Goal: Information Seeking & Learning: Learn about a topic

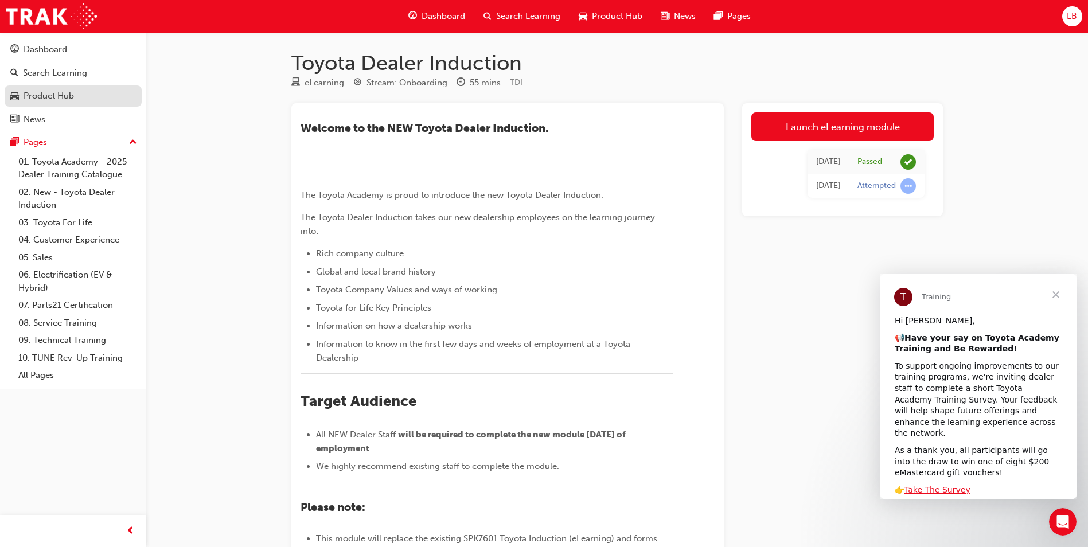
click at [44, 94] on div "Product Hub" at bounding box center [49, 95] width 50 height 13
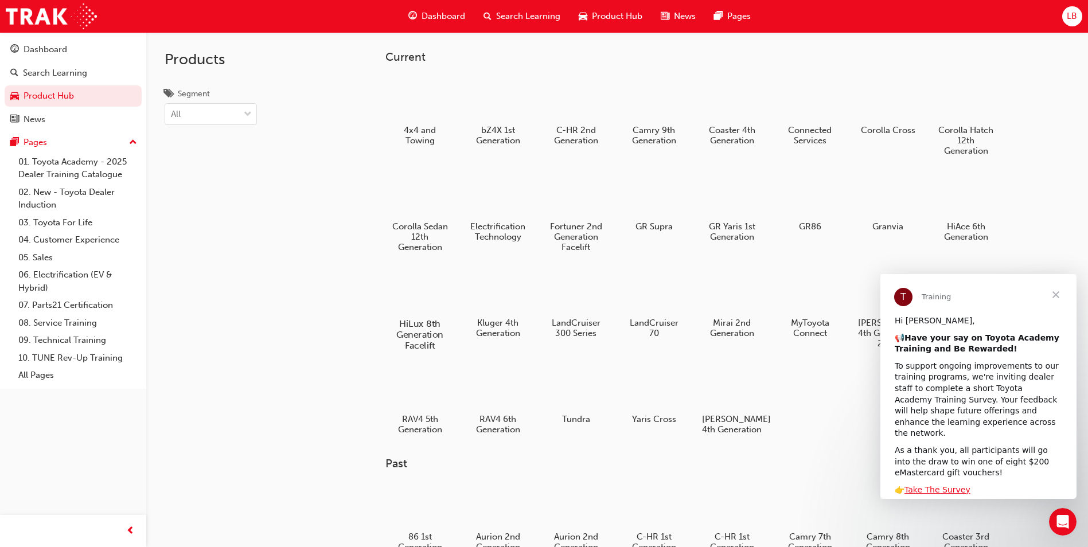
click at [419, 301] on div at bounding box center [420, 291] width 64 height 46
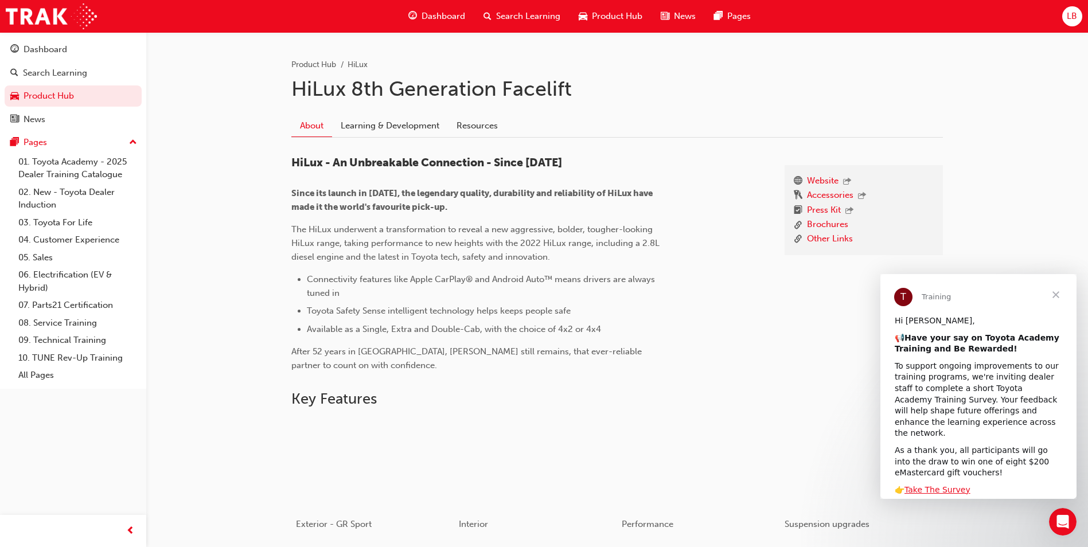
scroll to position [115, 0]
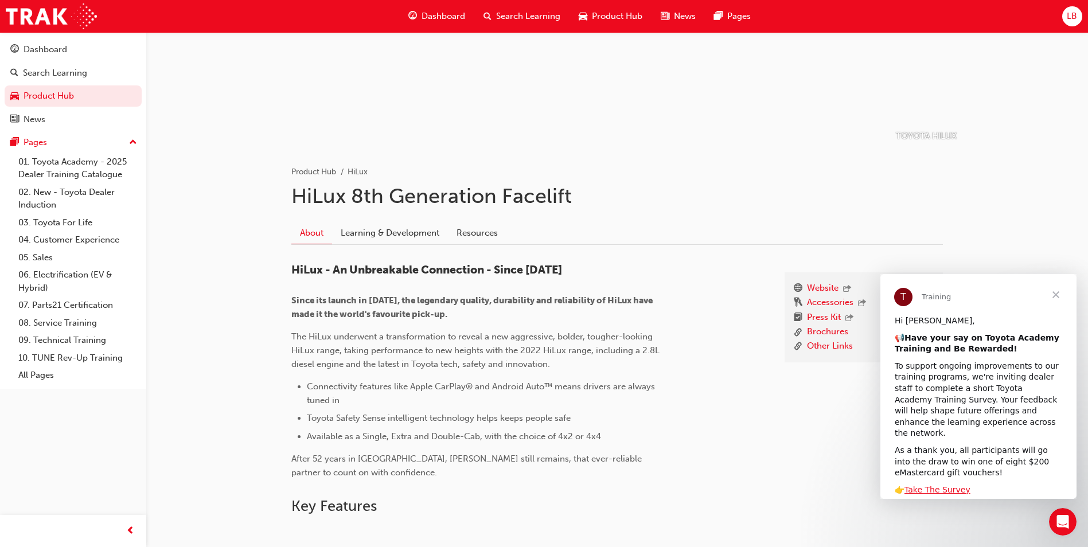
click at [396, 236] on link "Learning & Development" at bounding box center [390, 233] width 116 height 22
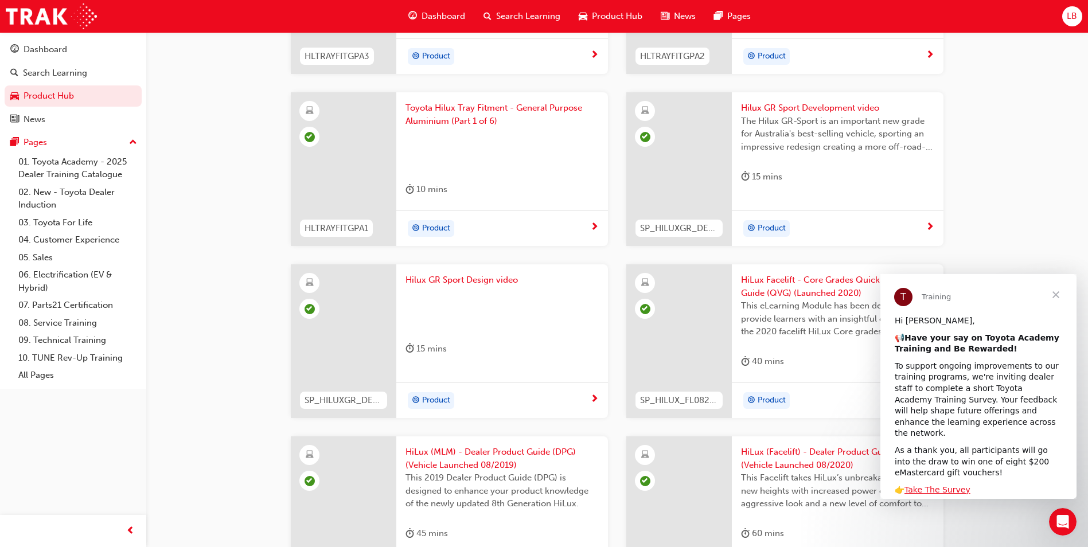
scroll to position [1205, 0]
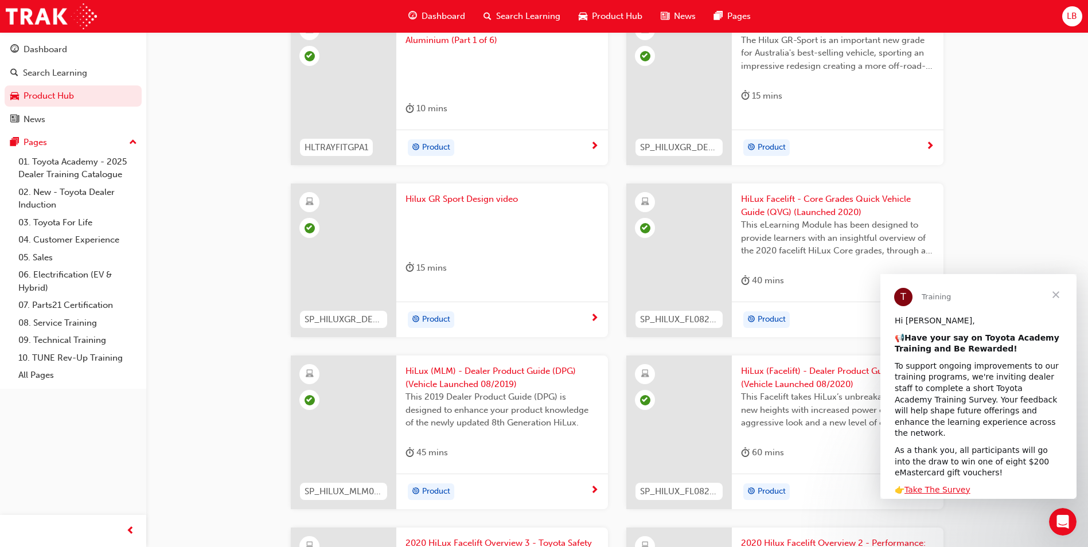
click at [1056, 293] on span "Close" at bounding box center [1055, 294] width 41 height 41
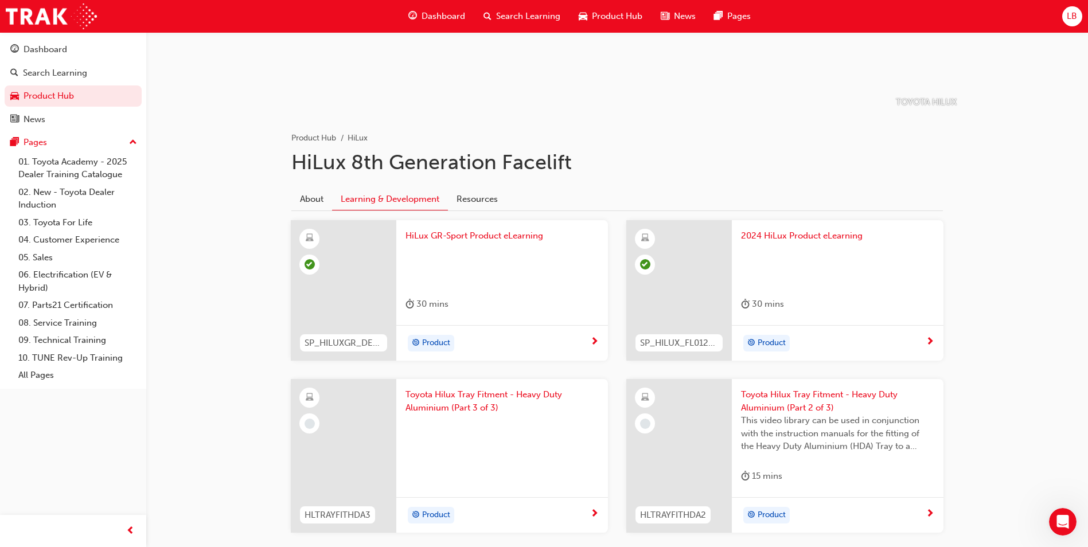
scroll to position [148, 0]
